Goal: Task Accomplishment & Management: Manage account settings

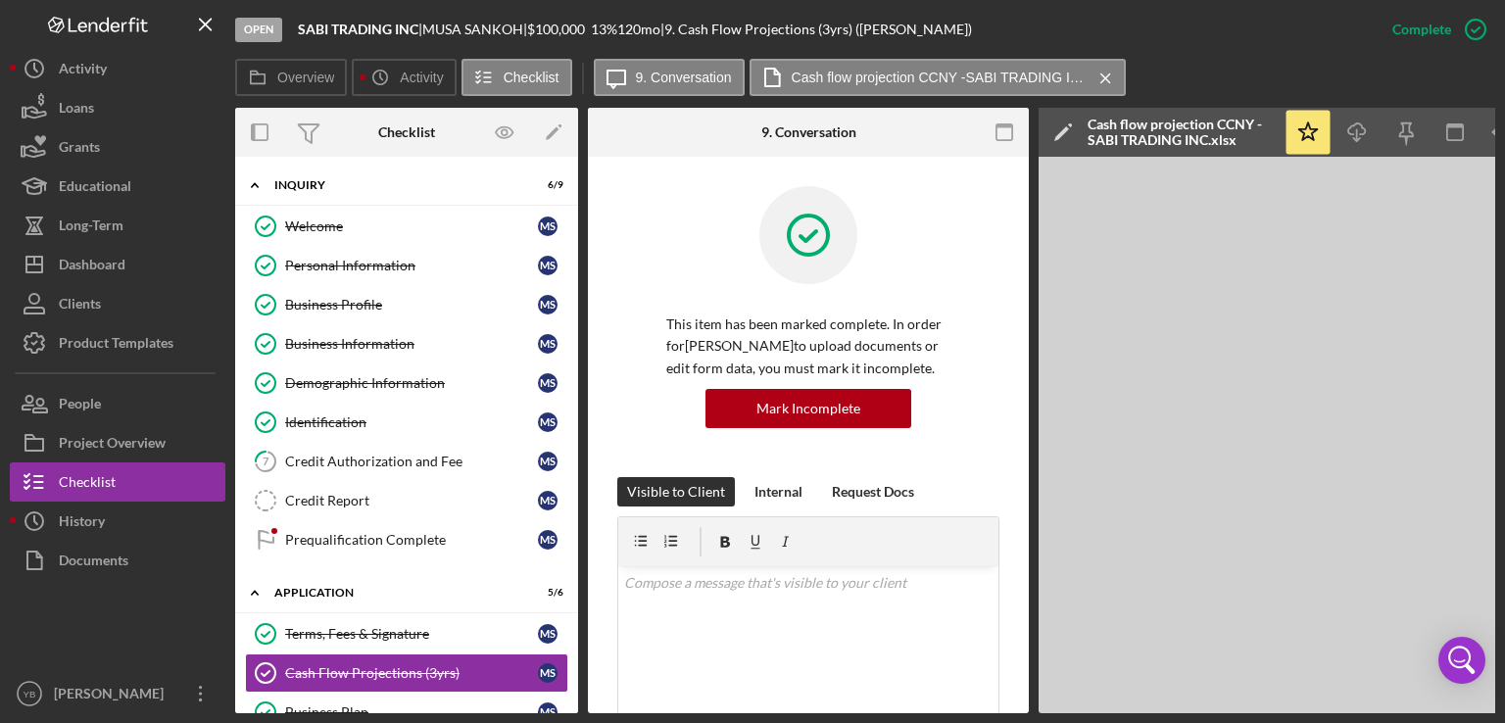
scroll to position [905, 0]
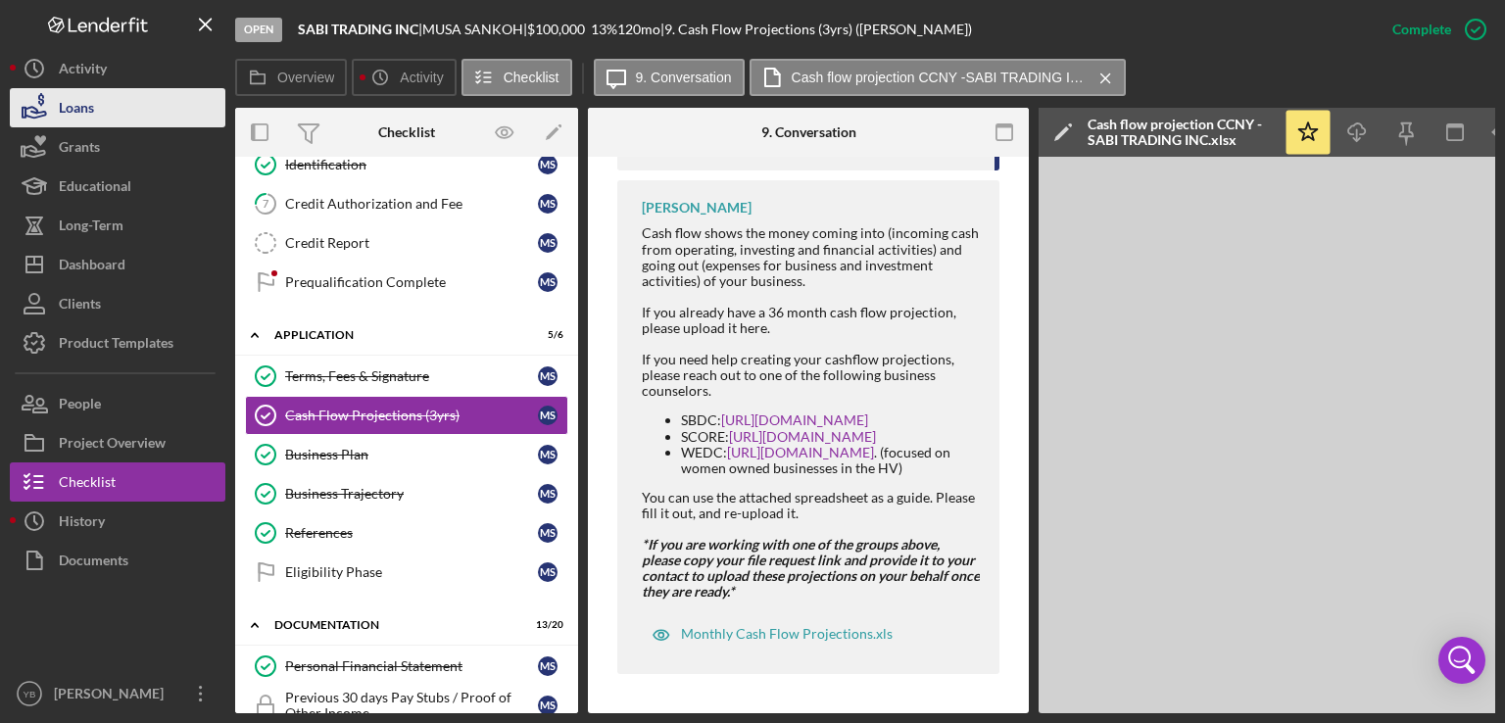
click at [88, 113] on div "Loans" at bounding box center [76, 110] width 35 height 44
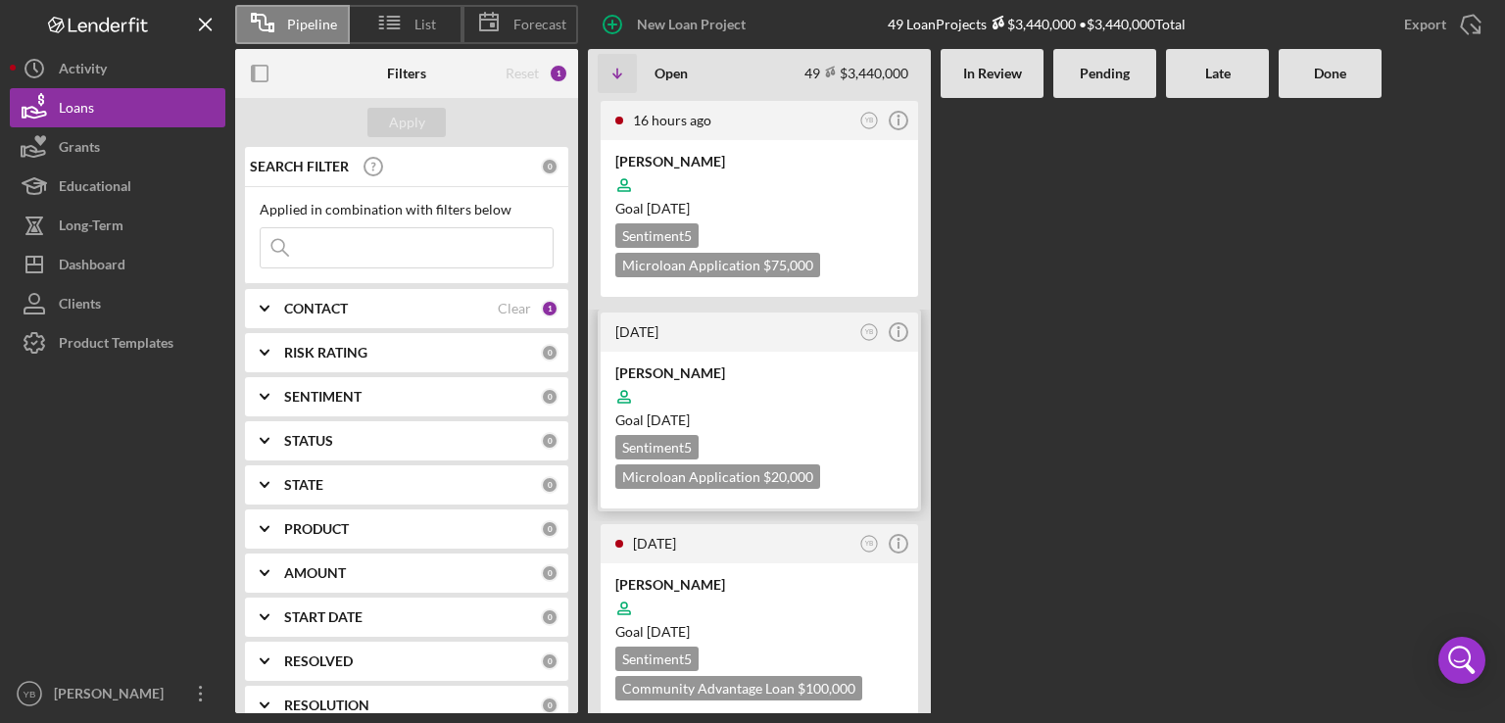
click at [769, 380] on div at bounding box center [759, 396] width 288 height 37
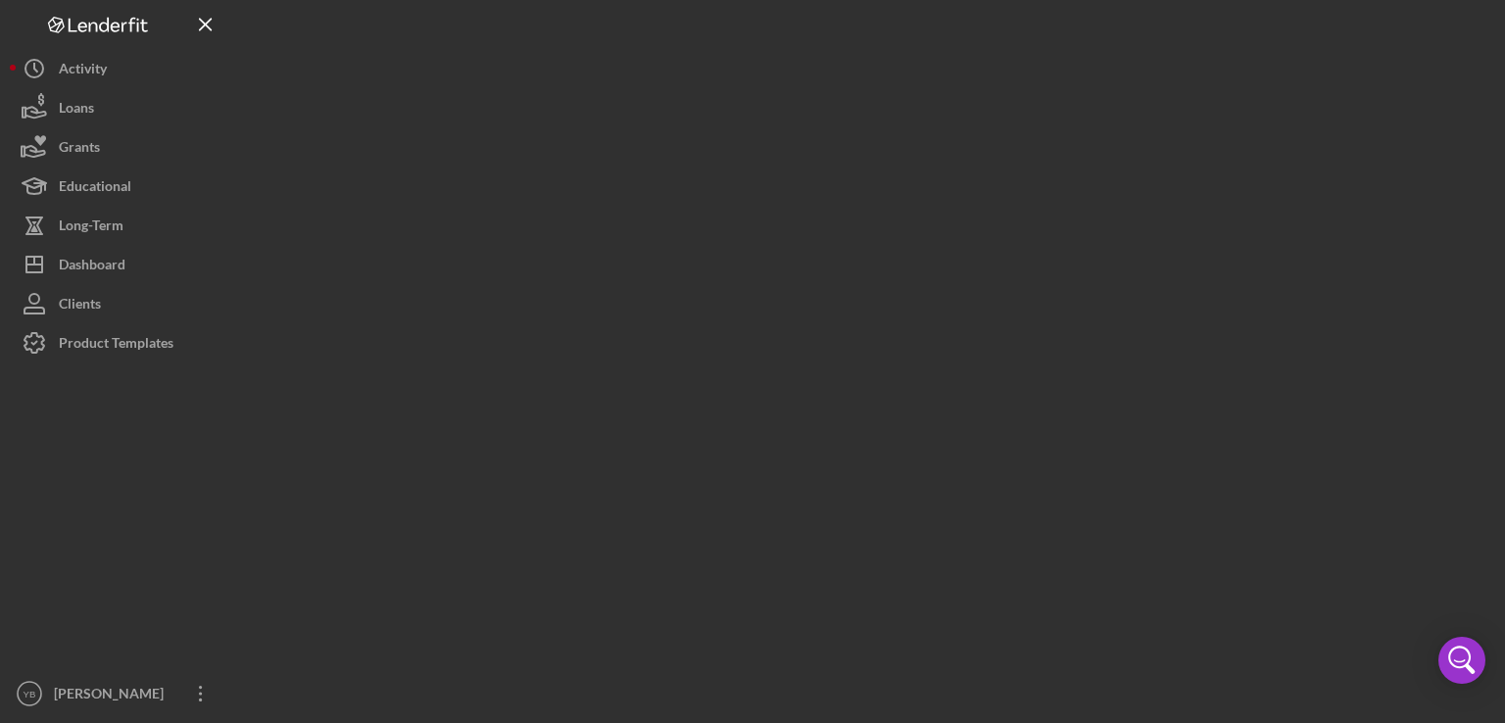
click at [769, 380] on div at bounding box center [865, 356] width 1260 height 713
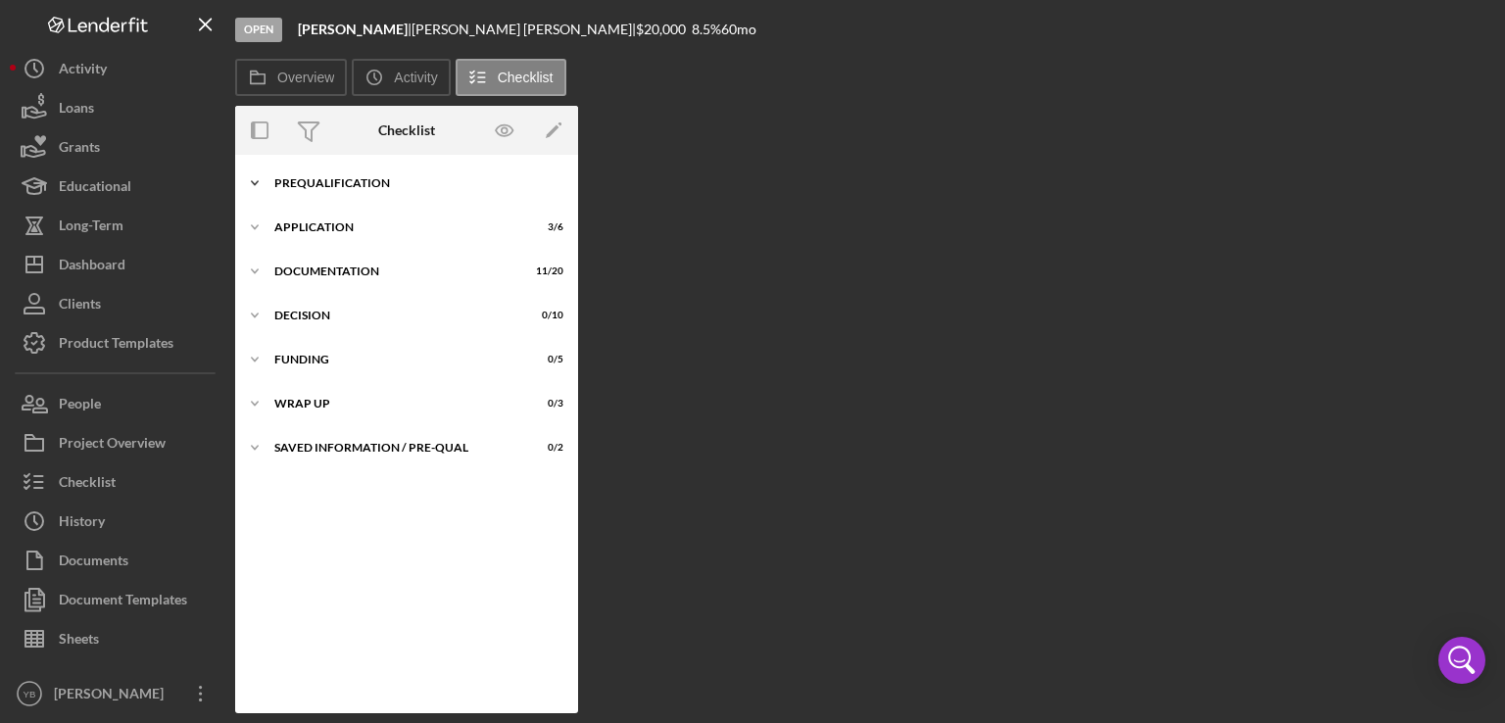
click at [369, 185] on div "Prequalification" at bounding box center [413, 183] width 279 height 12
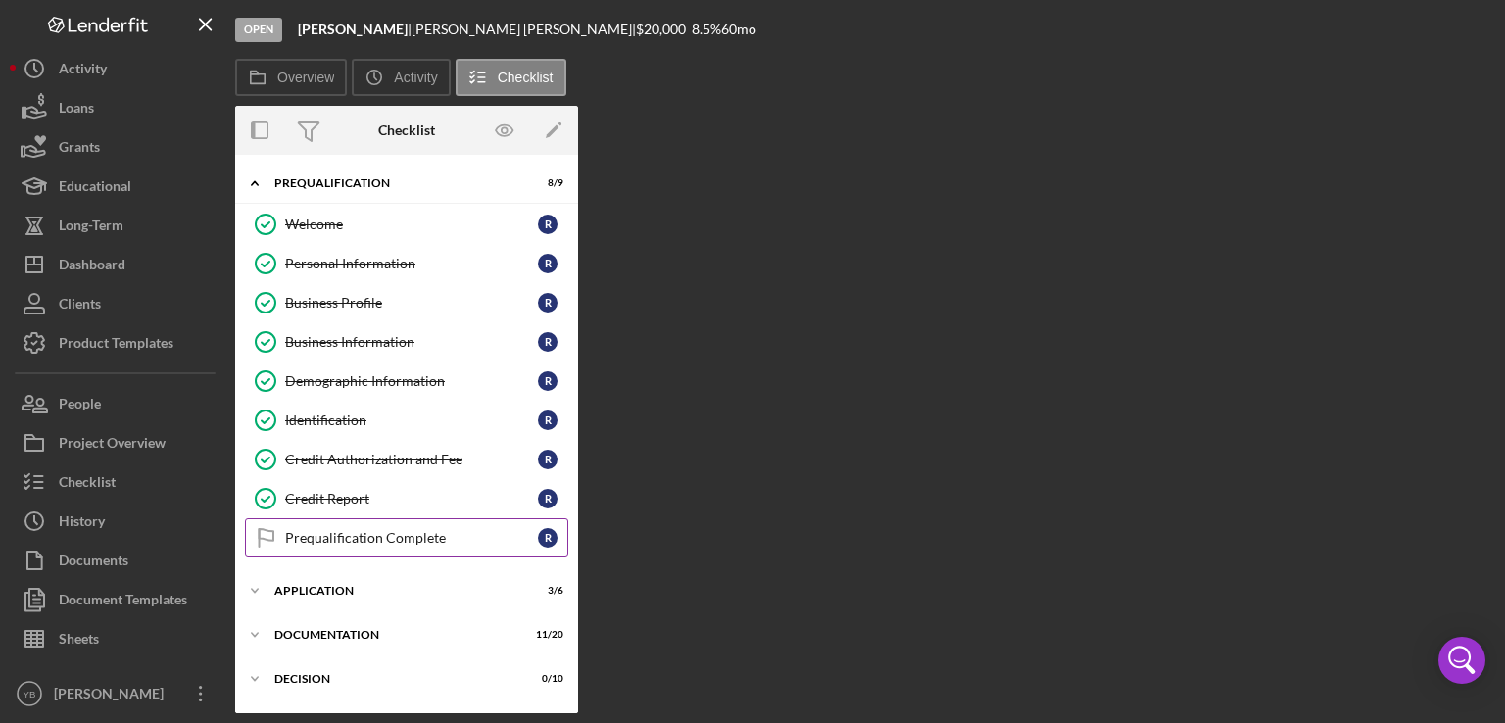
click at [392, 534] on div "Prequalification Complete" at bounding box center [411, 538] width 253 height 16
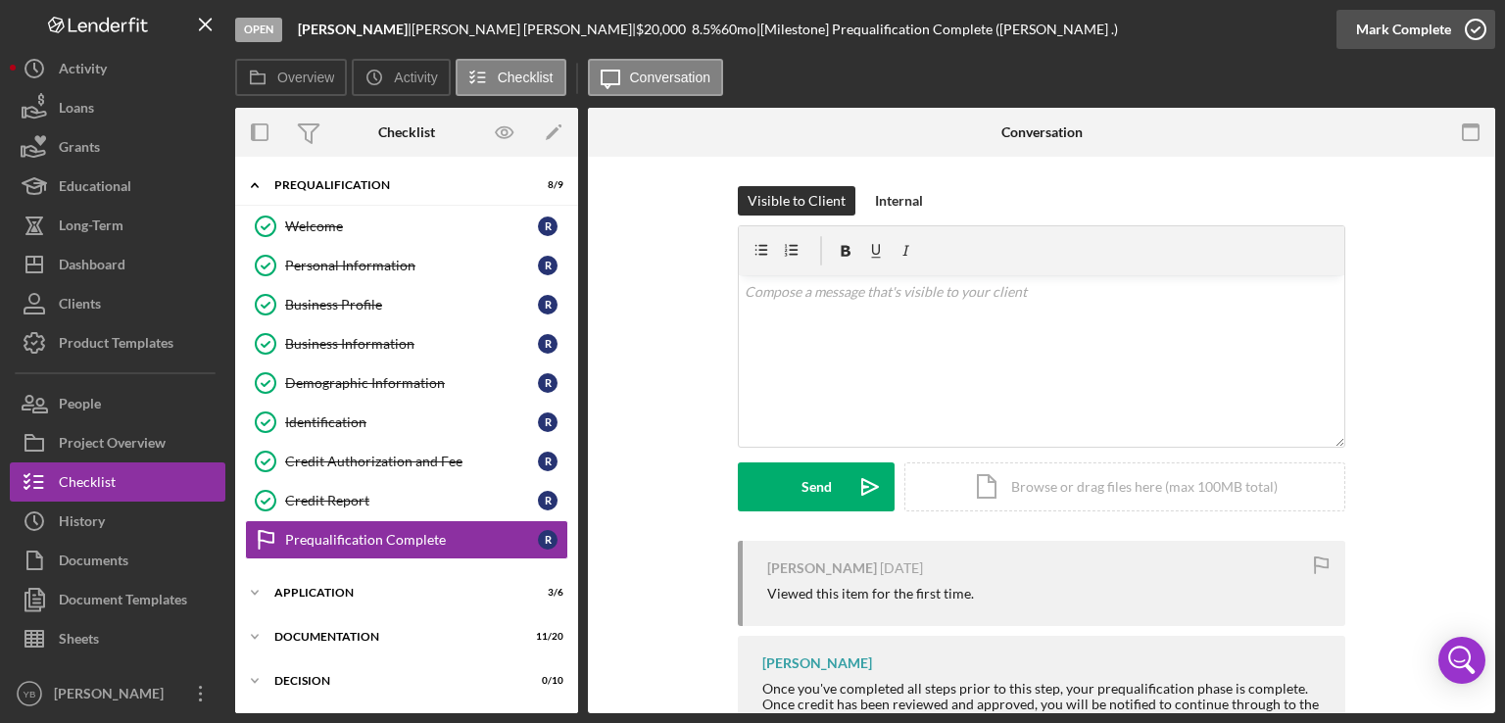
click at [1441, 35] on div "Mark Complete" at bounding box center [1403, 29] width 95 height 39
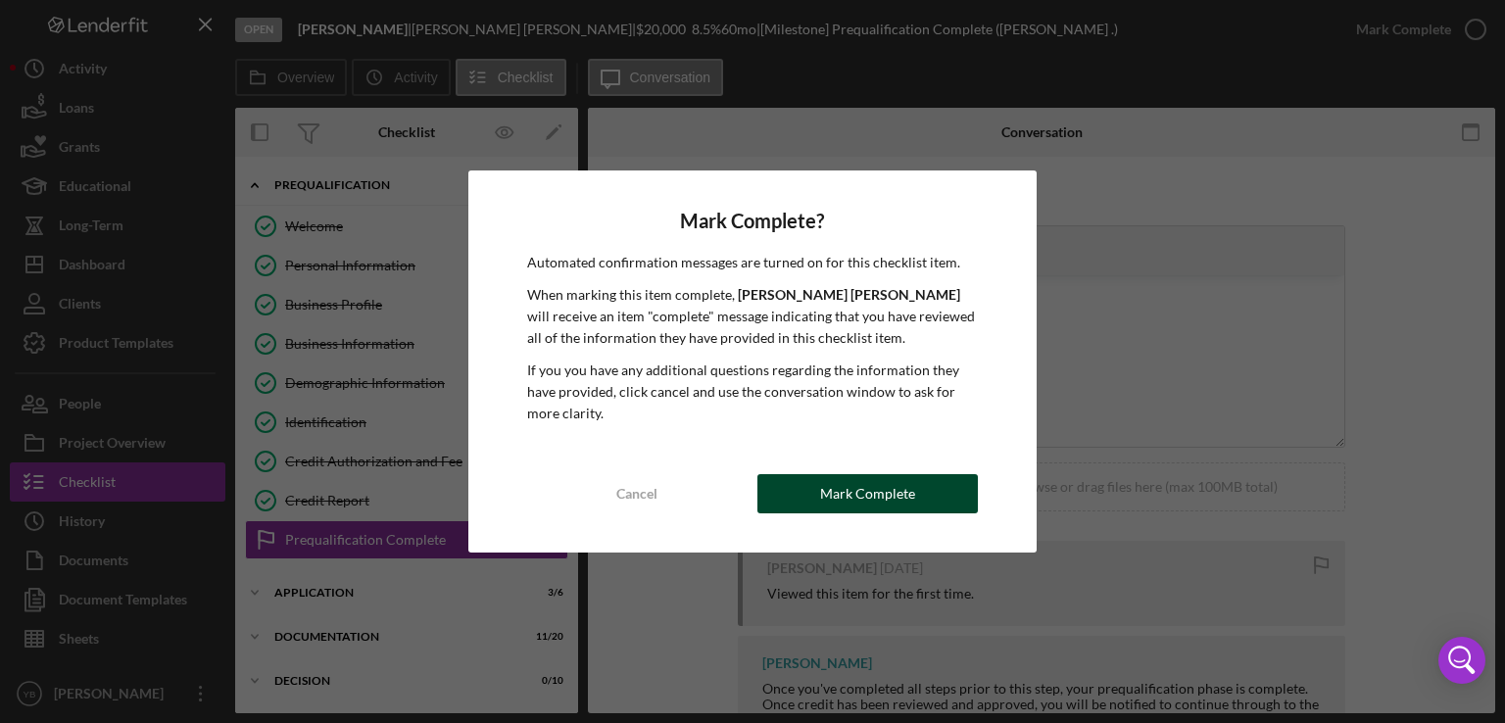
click at [877, 499] on div "Mark Complete" at bounding box center [867, 493] width 95 height 39
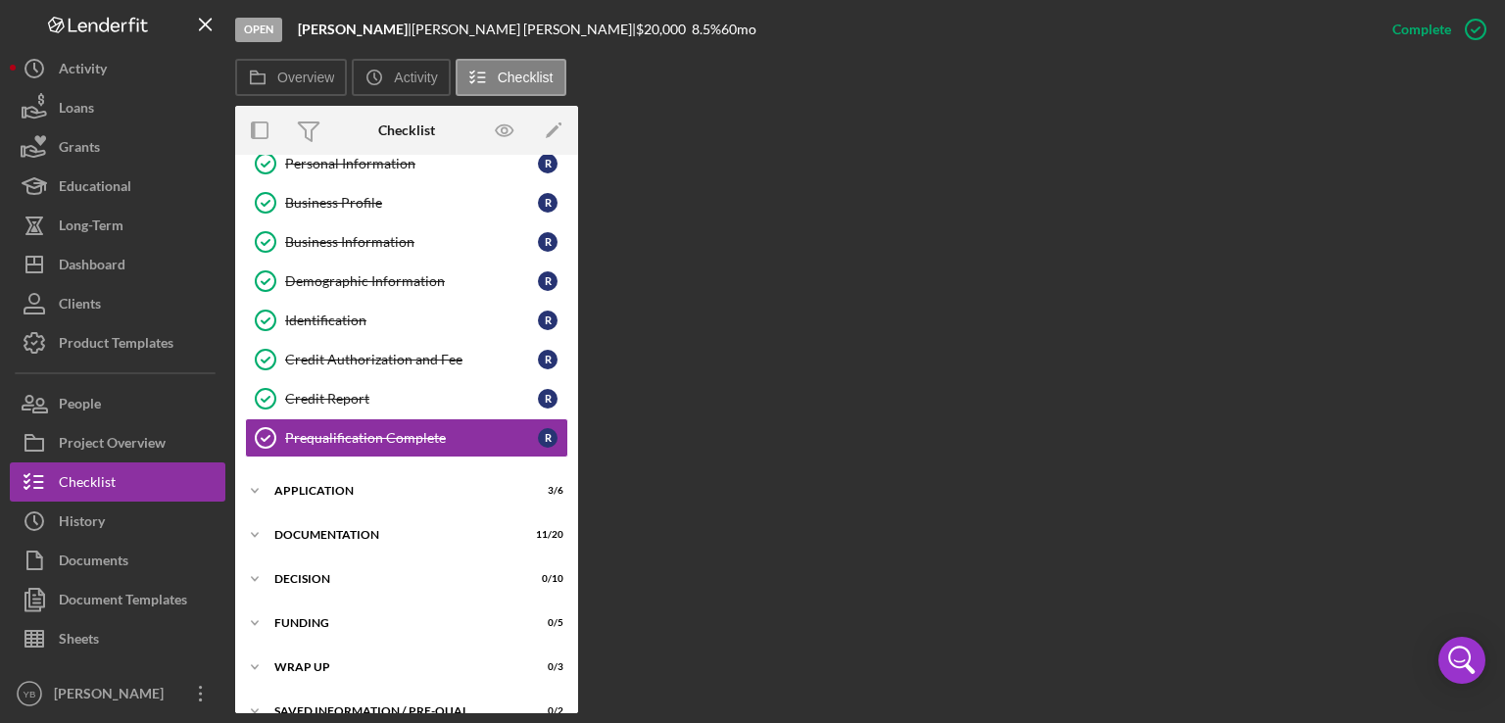
scroll to position [102, 0]
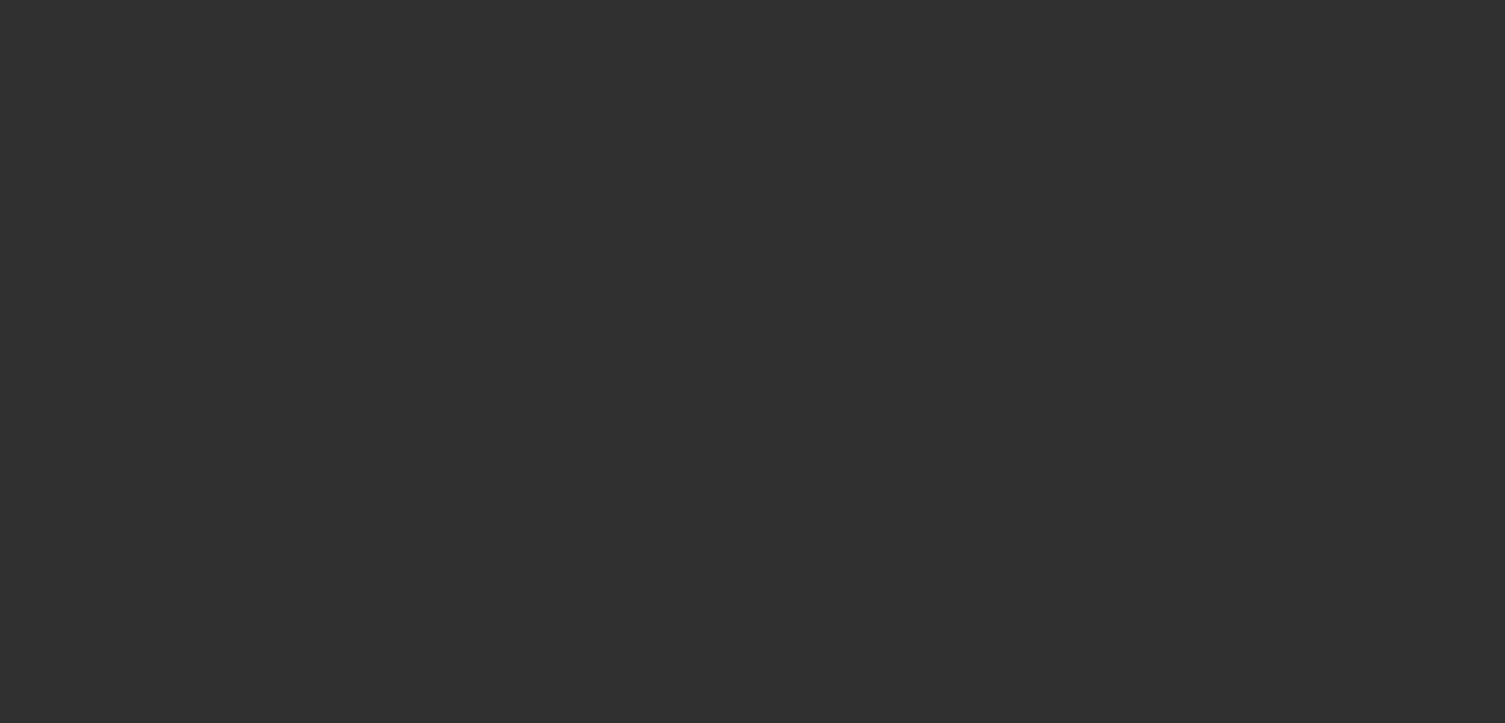
click at [335, 486] on div at bounding box center [752, 361] width 1505 height 723
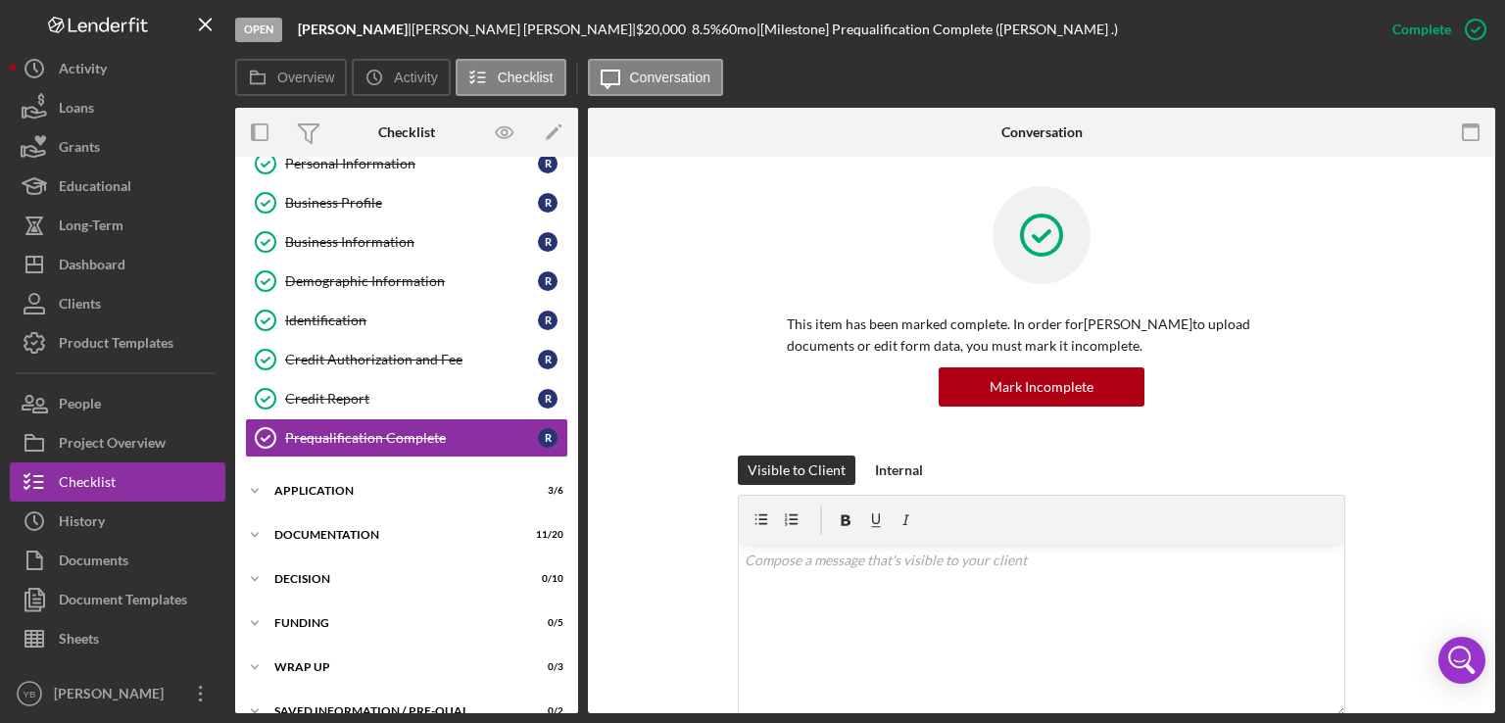
scroll to position [126, 0]
